Goal: Task Accomplishment & Management: Use online tool/utility

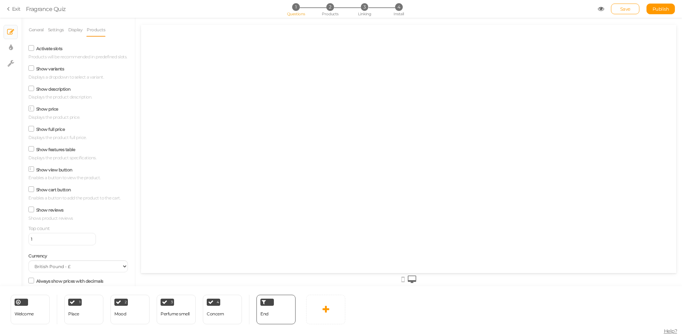
select select "GBP"
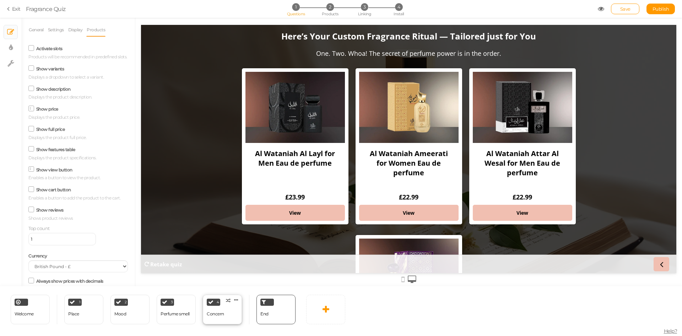
click at [214, 316] on div "Concern" at bounding box center [215, 314] width 17 height 12
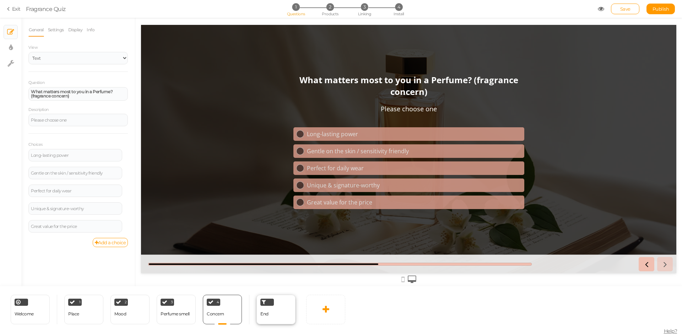
click at [268, 317] on div "End" at bounding box center [265, 314] width 8 height 12
select select "GBP"
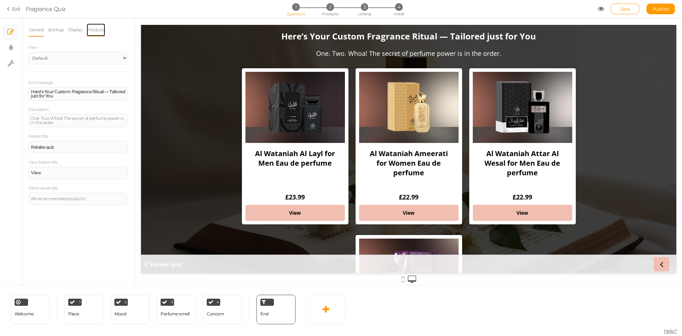
click at [96, 28] on link "Products" at bounding box center [95, 30] width 19 height 14
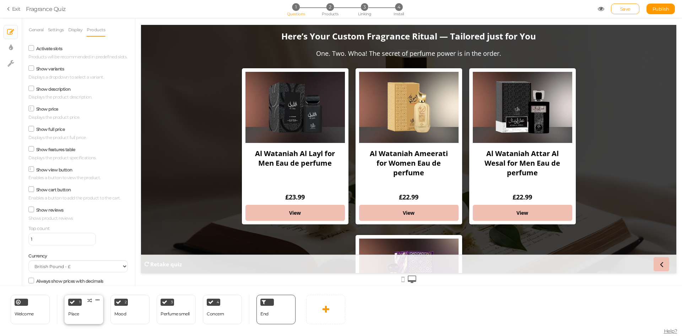
click at [89, 311] on div "1 Place × Define the conditions to show this slide. Clone Change type Delete" at bounding box center [83, 309] width 39 height 29
select select "2"
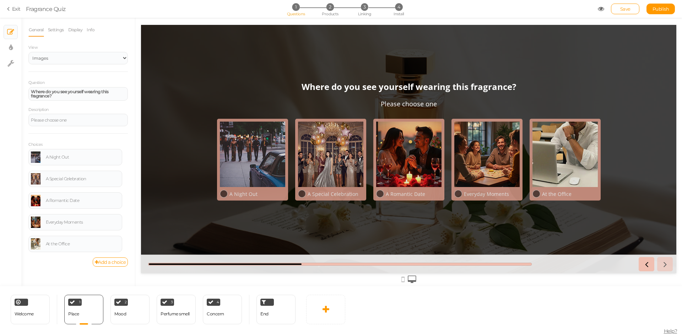
drag, startPoint x: 483, startPoint y: 87, endPoint x: 502, endPoint y: 90, distance: 19.4
click at [502, 90] on strong "Where do you see yourself wearing this fragrance?" at bounding box center [409, 87] width 215 height 12
click at [519, 87] on header "Where do you see yourself wearing this fragrance? Please choose one" at bounding box center [409, 98] width 391 height 34
drag, startPoint x: 508, startPoint y: 85, endPoint x: 477, endPoint y: 68, distance: 35.0
click at [481, 72] on div "Where do you see yourself wearing this fragrance? Please choose one A Night Out…" at bounding box center [409, 149] width 536 height 248
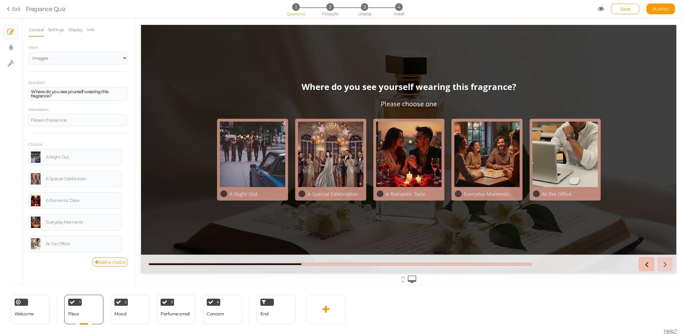
click at [476, 68] on div at bounding box center [409, 149] width 536 height 248
click at [280, 315] on div "End" at bounding box center [276, 309] width 39 height 29
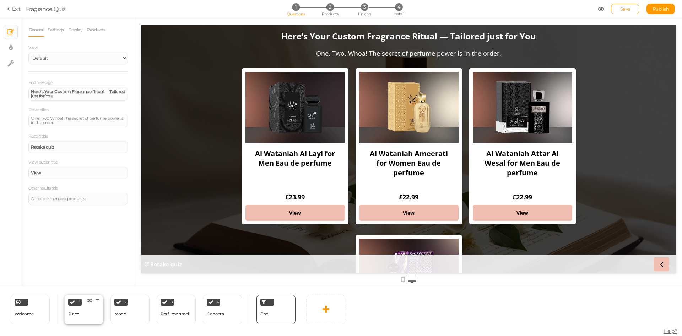
click at [87, 315] on div "1 Place × Define the conditions to show this slide. Clone Change type Delete" at bounding box center [83, 309] width 39 height 29
select select "2"
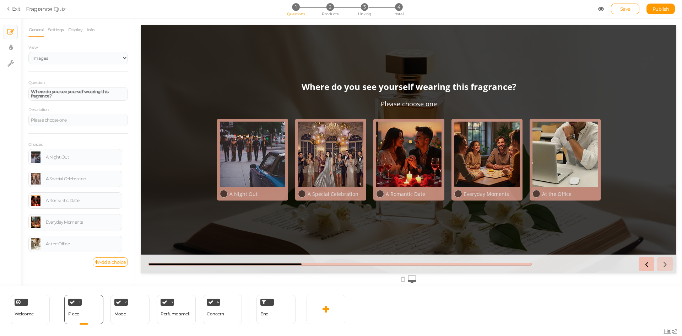
click at [399, 281] on div at bounding box center [409, 279] width 536 height 12
click at [401, 281] on div at bounding box center [409, 279] width 536 height 12
click at [402, 281] on icon at bounding box center [403, 279] width 3 height 8
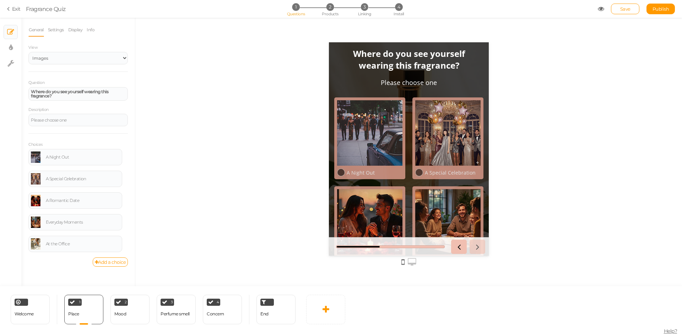
click at [411, 263] on icon at bounding box center [412, 262] width 9 height 8
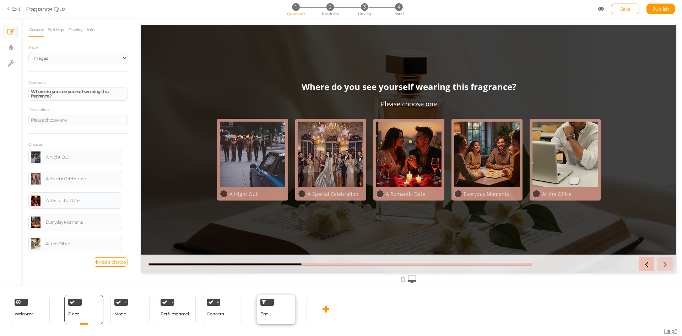
click at [272, 308] on div "End" at bounding box center [276, 309] width 39 height 29
select select "GBP"
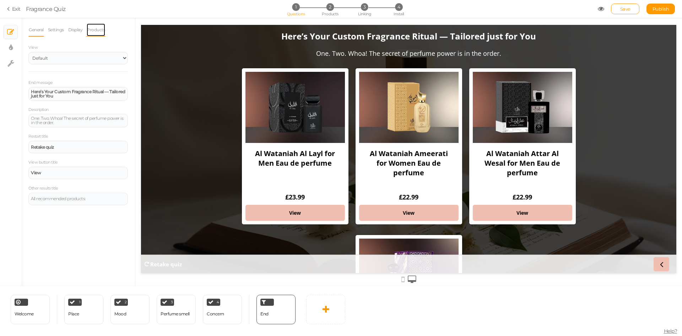
click at [100, 31] on link "Products" at bounding box center [95, 30] width 19 height 14
